Goal: Task Accomplishment & Management: Manage account settings

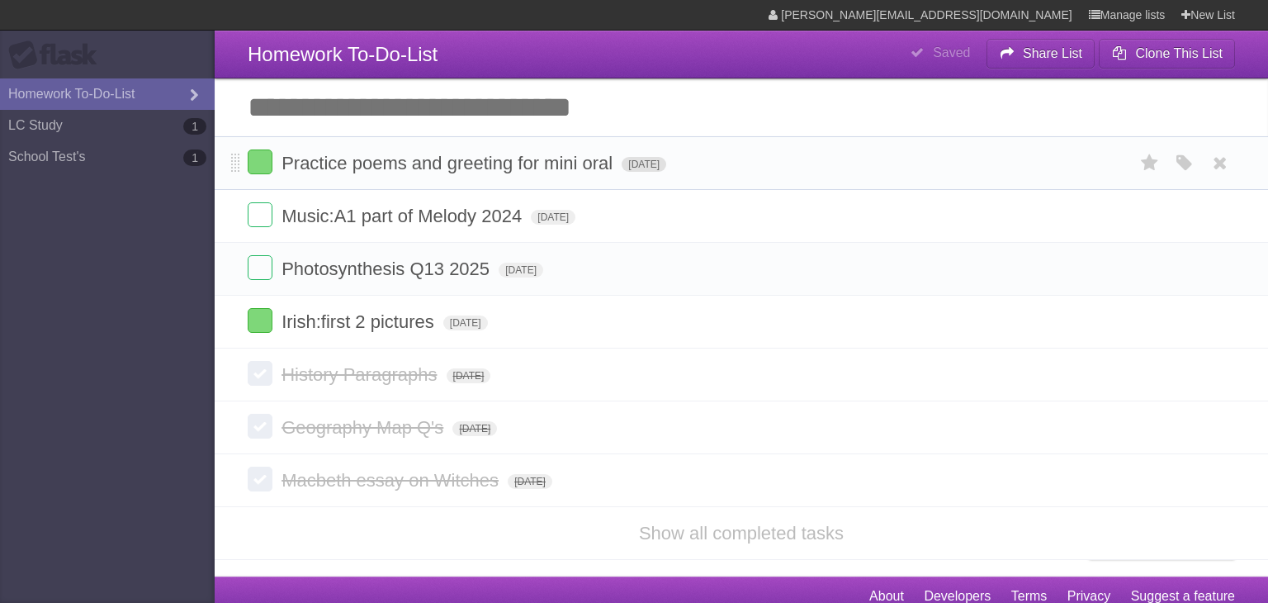
click at [666, 165] on span "[DATE]" at bounding box center [644, 164] width 45 height 15
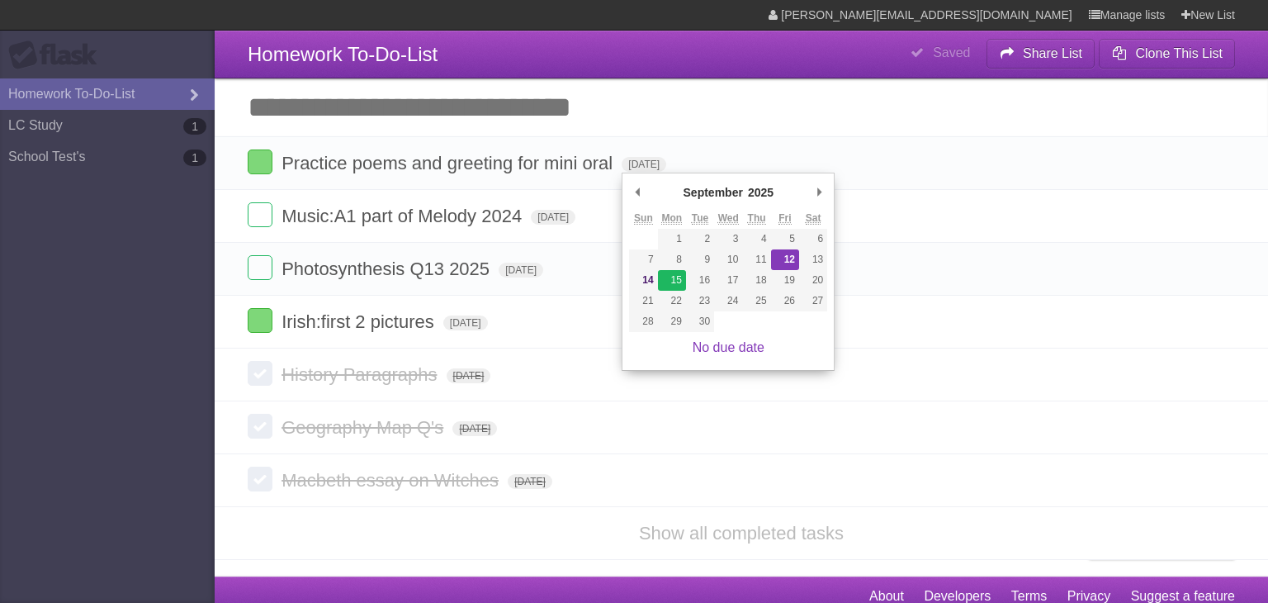
type span "[DATE]"
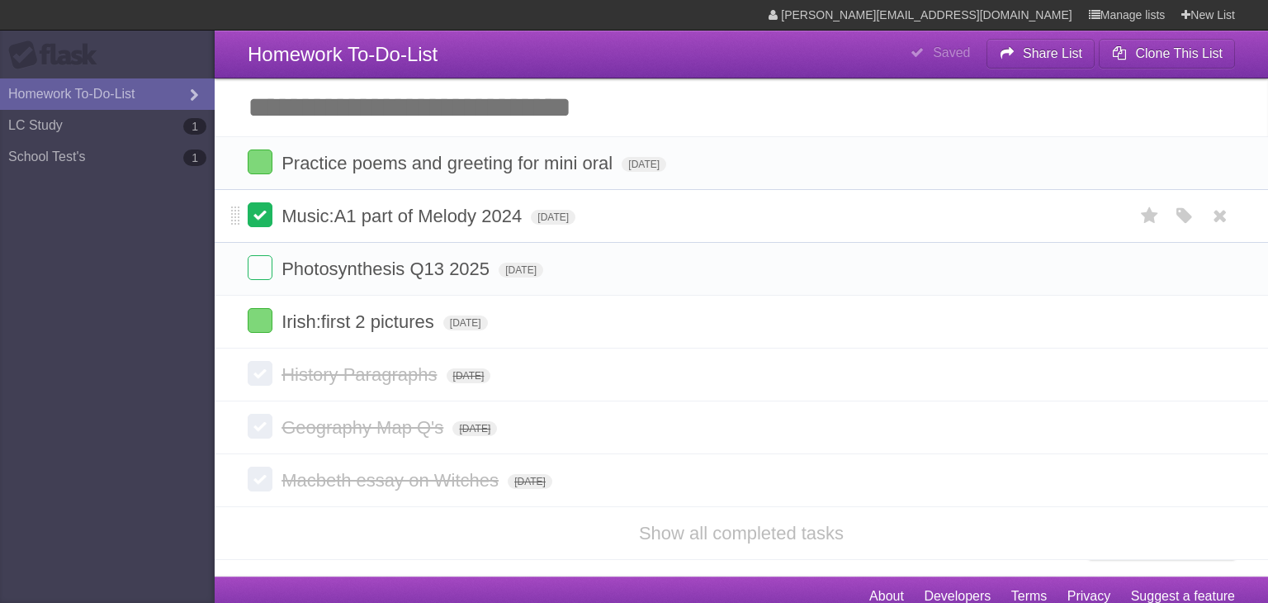
click at [259, 216] on label at bounding box center [260, 214] width 25 height 25
click at [262, 216] on label at bounding box center [260, 214] width 25 height 25
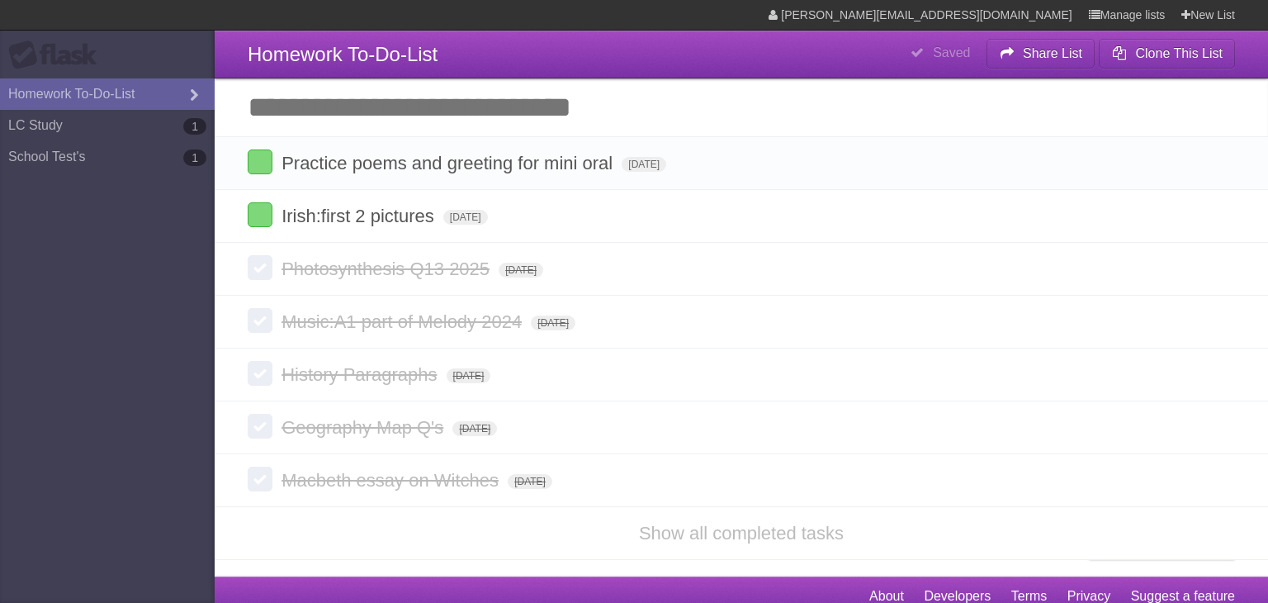
click at [262, 216] on label at bounding box center [260, 214] width 25 height 25
click at [436, 121] on input "Add another task" at bounding box center [741, 107] width 1053 height 58
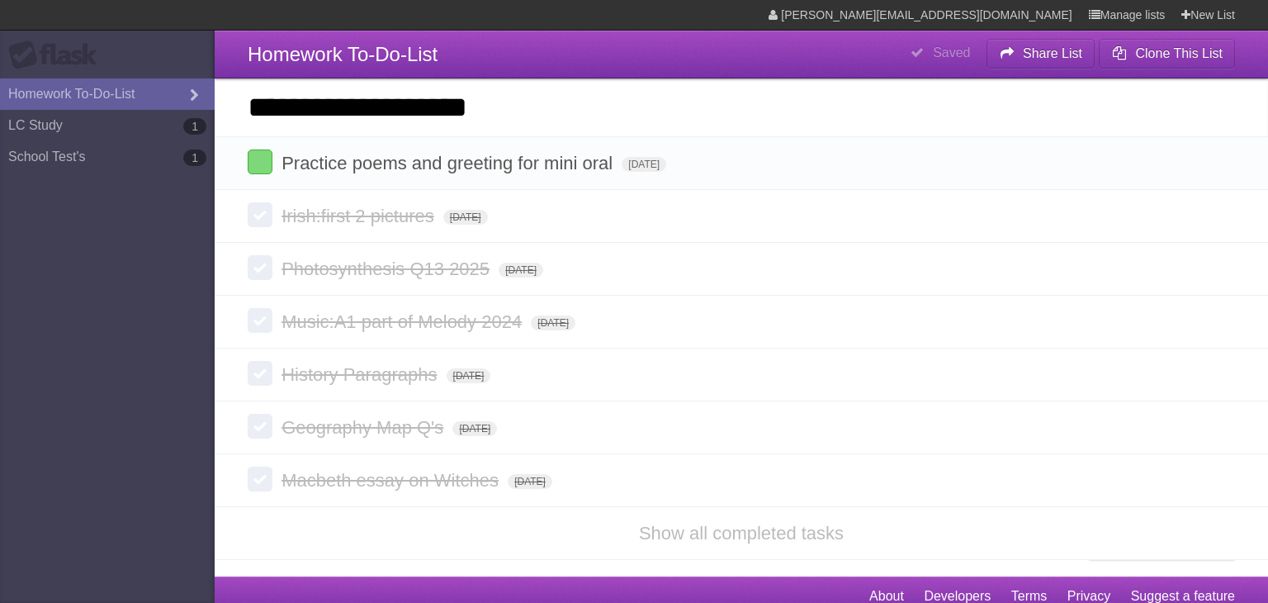
type input "**********"
click input "*********" at bounding box center [0, 0] width 0 height 0
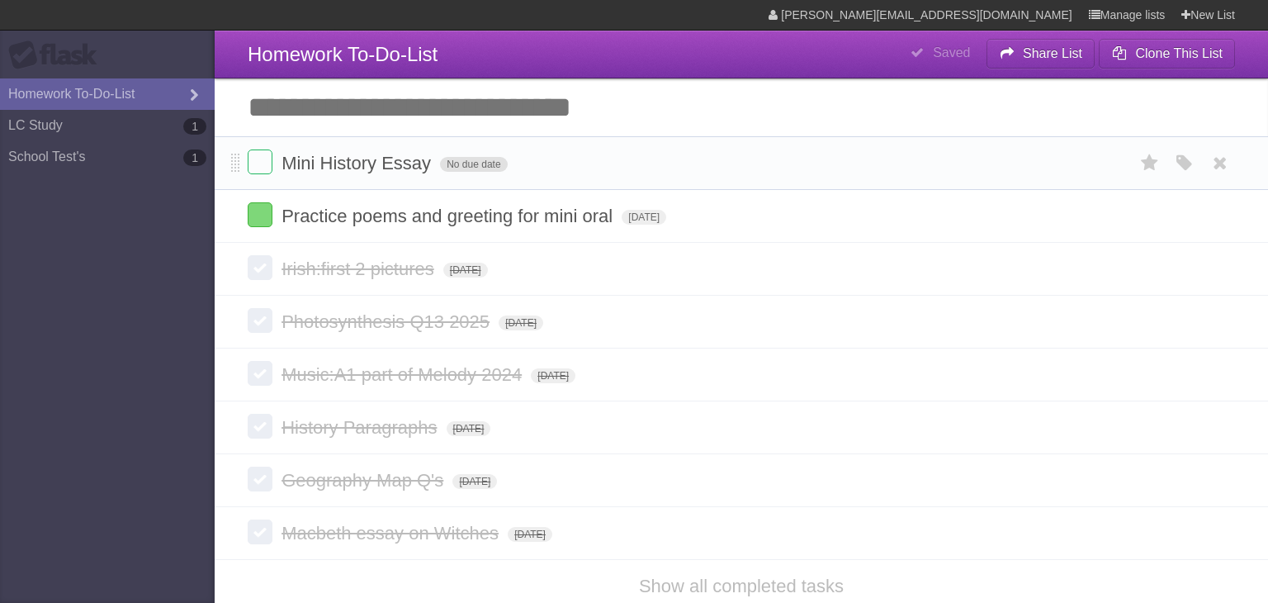
click at [485, 167] on span "No due date" at bounding box center [473, 164] width 67 height 15
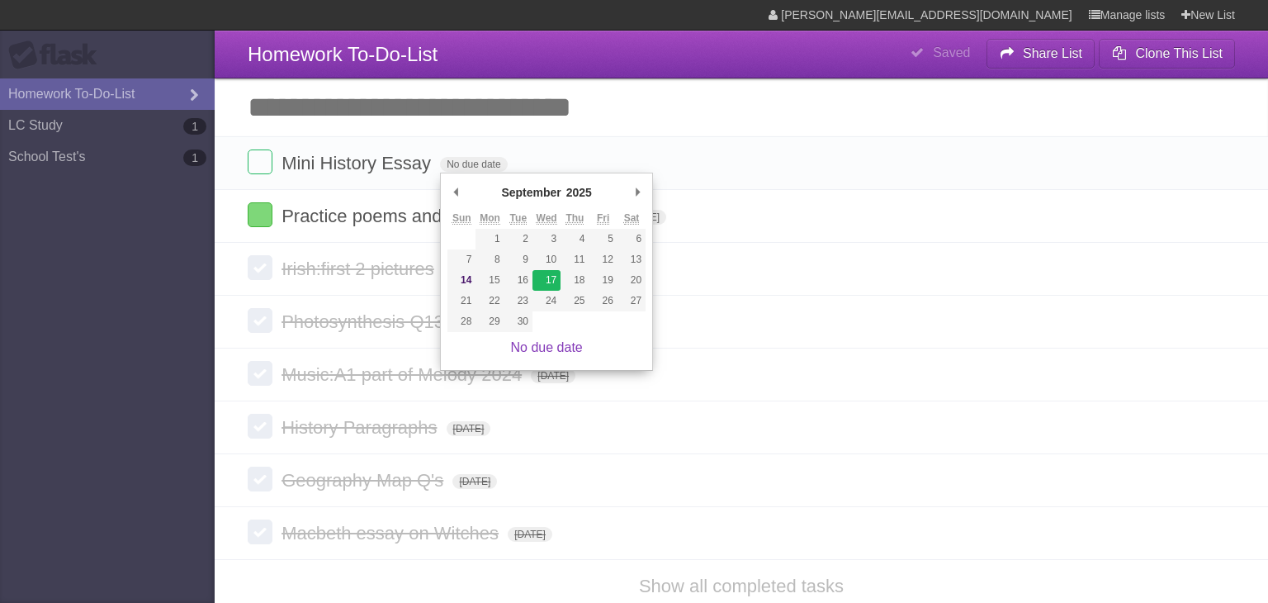
type span "[DATE]"
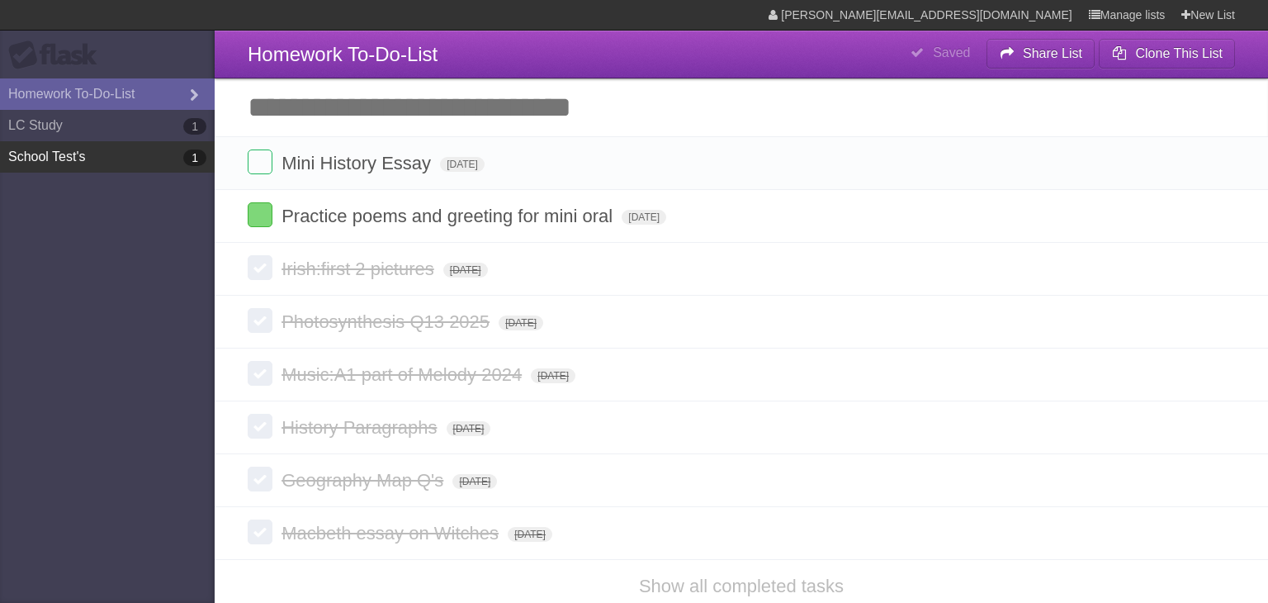
click at [153, 147] on link "School Test's 1" at bounding box center [107, 156] width 215 height 31
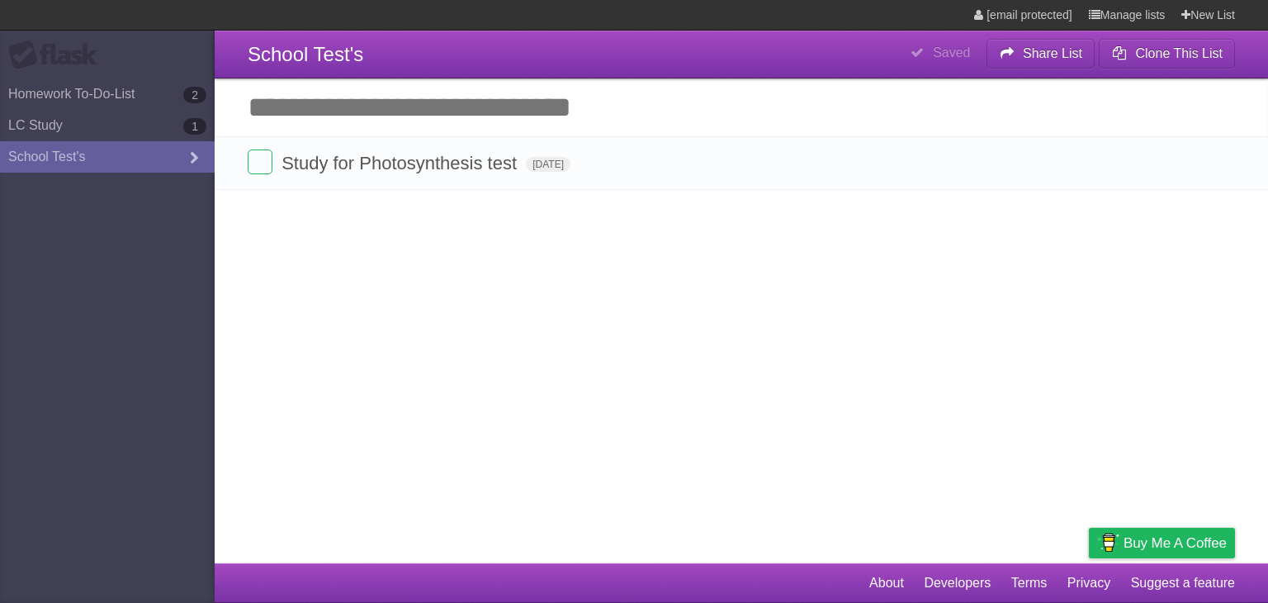
type span "[DATE]"
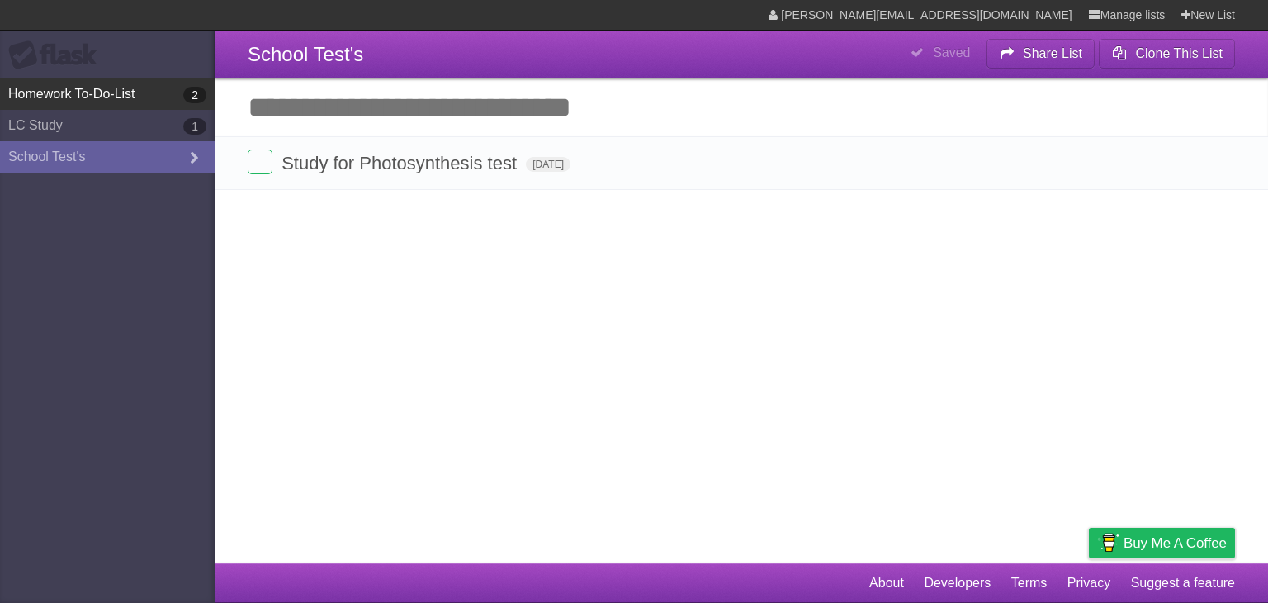
click at [161, 97] on link "Homework To-Do-List 2" at bounding box center [107, 93] width 215 height 31
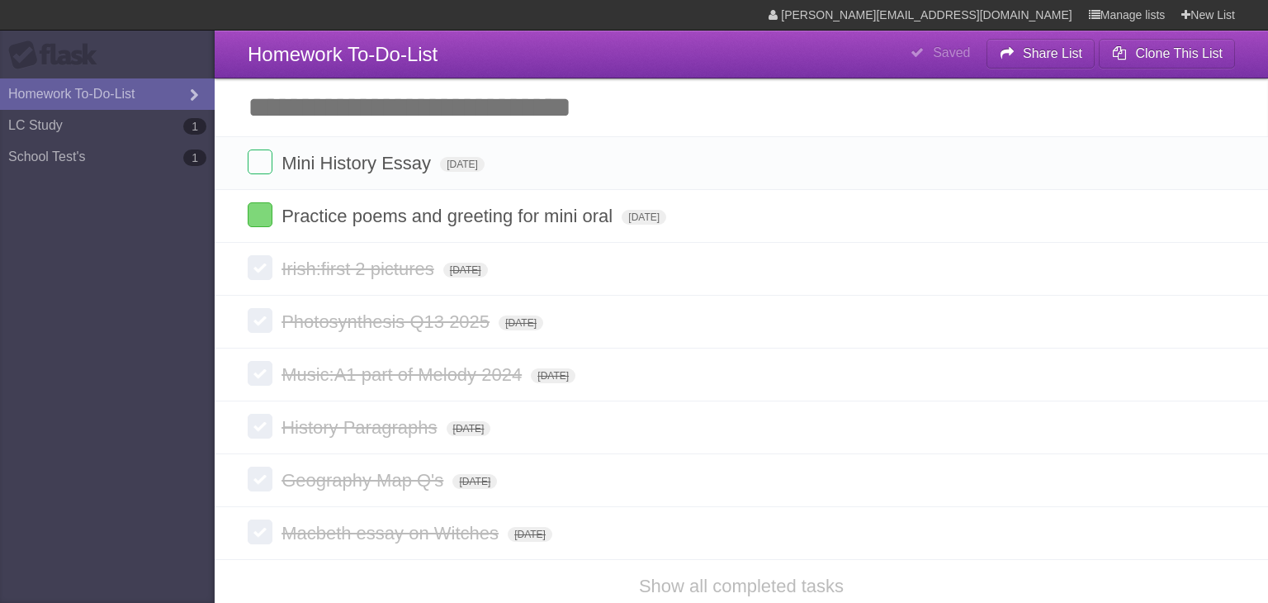
type span "[DATE]"
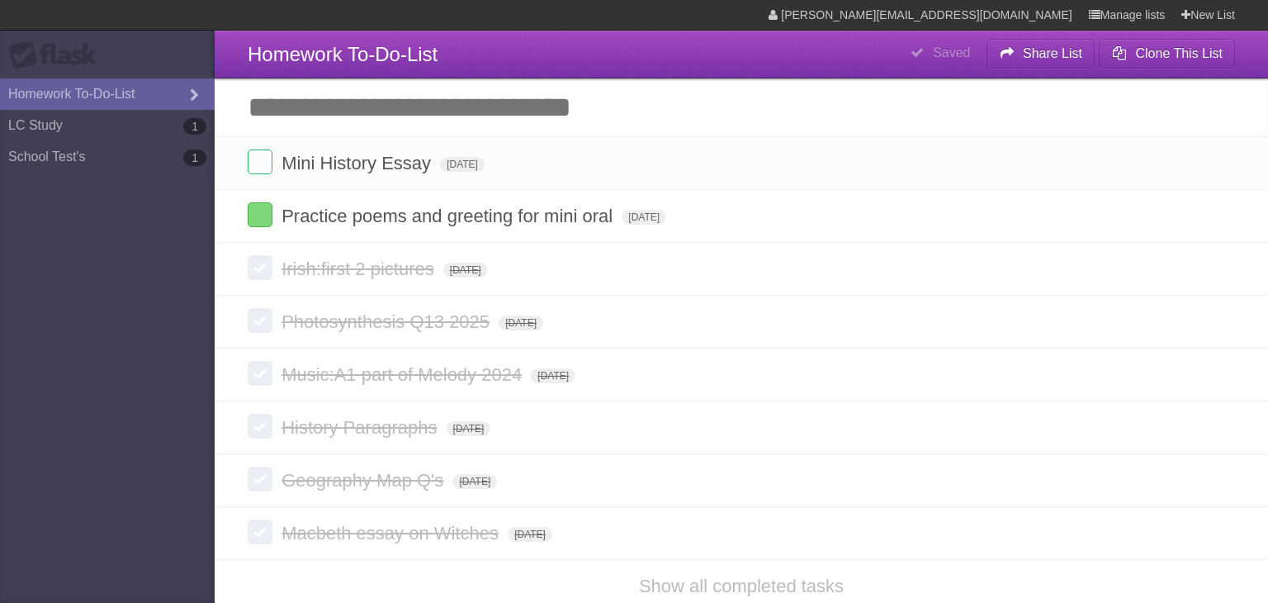
type span "[DATE]"
